Goal: Task Accomplishment & Management: Manage account settings

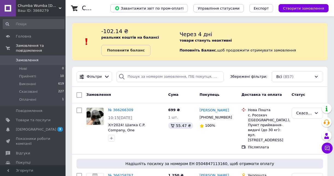
scroll to position [233, 0]
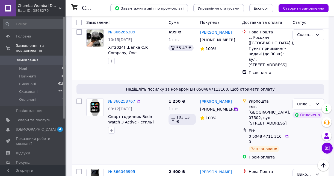
scroll to position [82, 0]
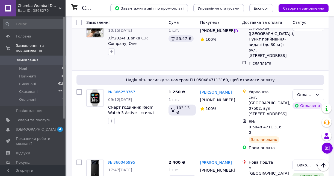
click at [292, 39] on div "Скасовано" at bounding box center [308, 43] width 36 height 50
click at [310, 92] on div "Оплачено" at bounding box center [305, 95] width 16 height 6
click at [315, 102] on li "Прийнято" at bounding box center [308, 101] width 31 height 10
click at [316, 89] on div "Прийнято" at bounding box center [309, 94] width 32 height 11
click at [313, 101] on li "Виконано" at bounding box center [308, 101] width 31 height 10
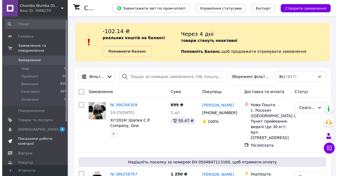
scroll to position [27, 0]
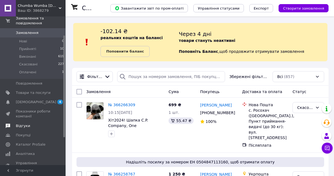
click at [24, 123] on link "Відгуки" at bounding box center [33, 125] width 67 height 9
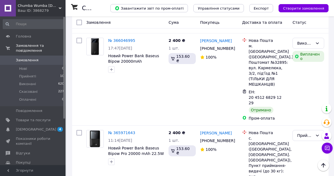
scroll to position [191, 0]
